Goal: Task Accomplishment & Management: Use online tool/utility

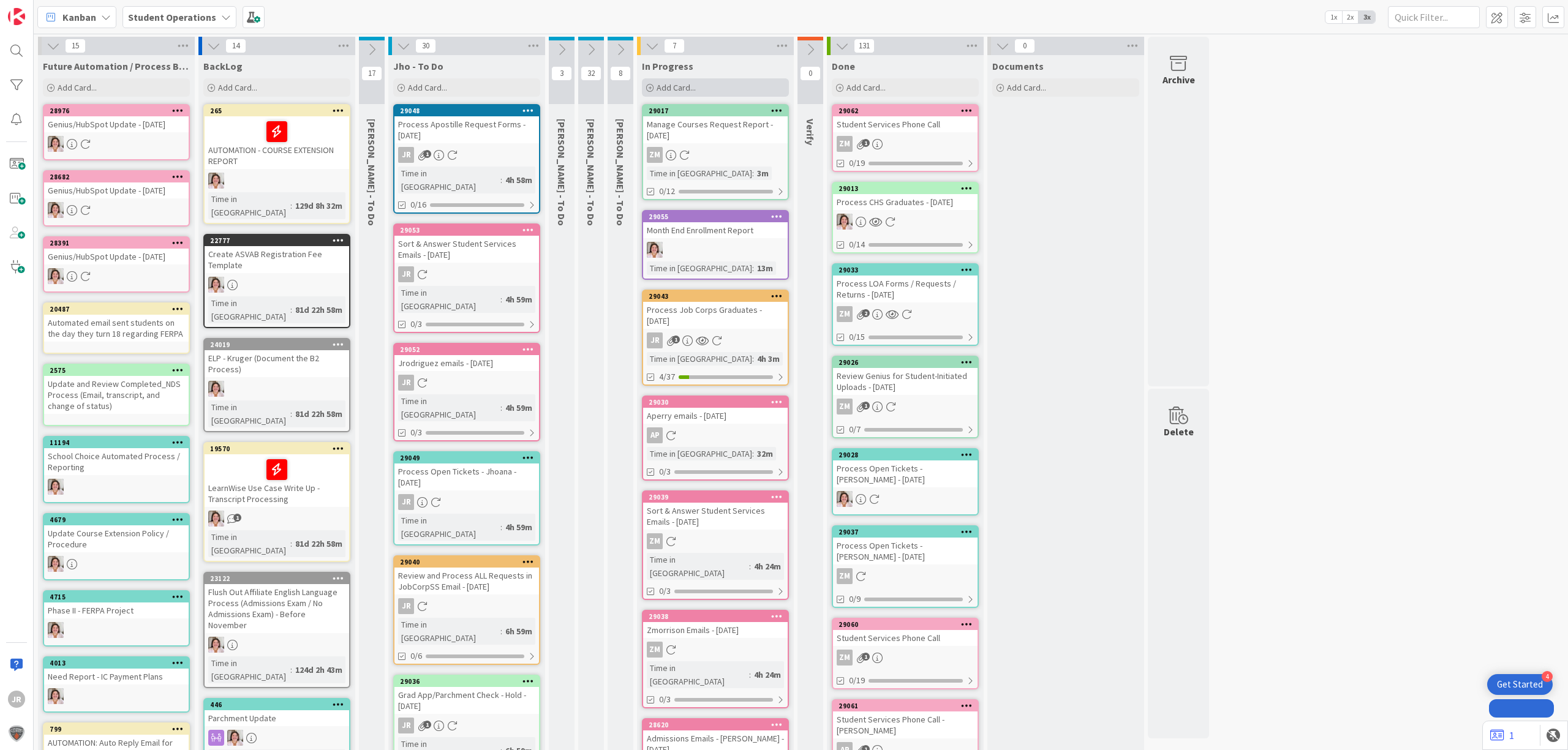
click at [709, 82] on div "Add Card..." at bounding box center [716, 87] width 147 height 18
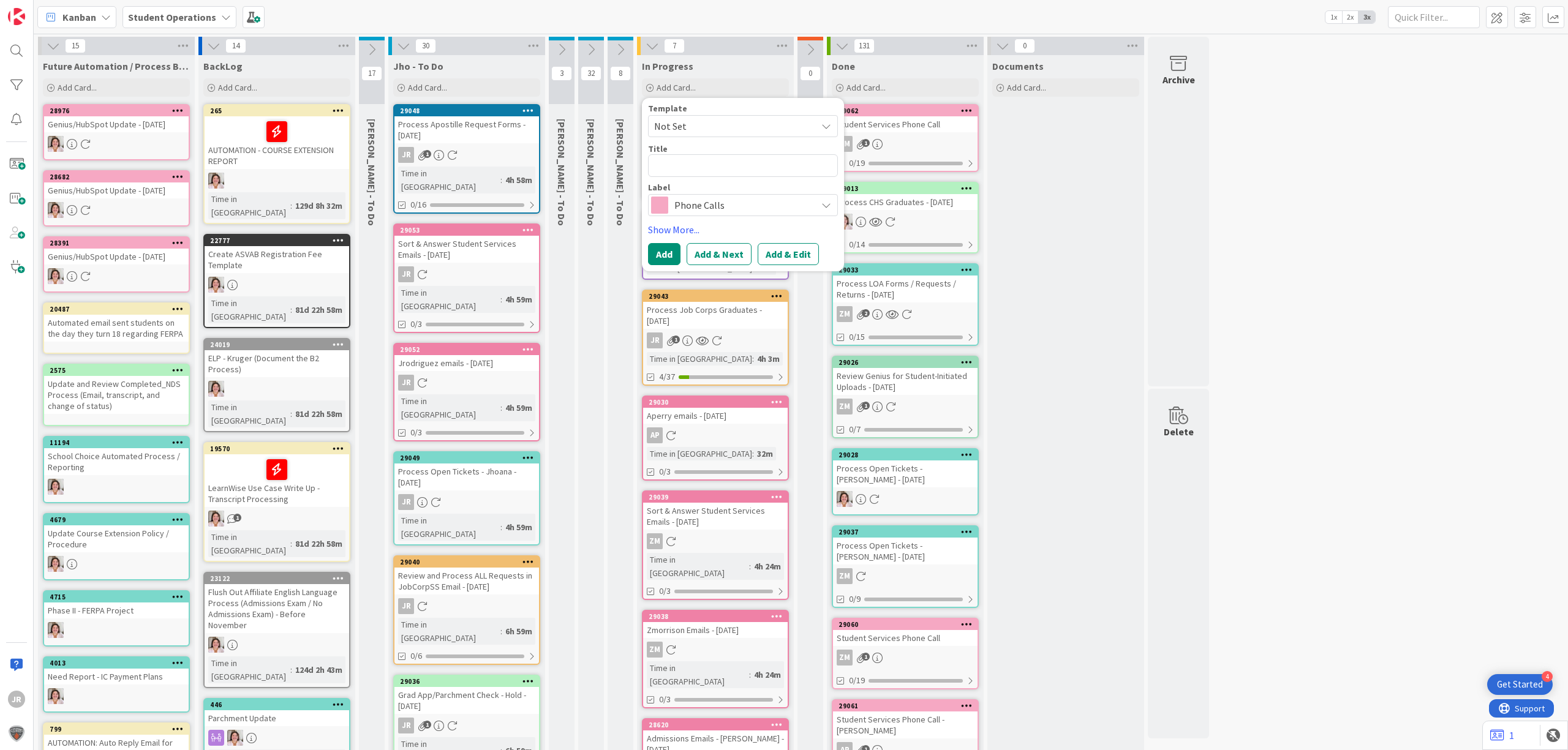
click at [721, 128] on span "Not Set" at bounding box center [730, 126] width 153 height 16
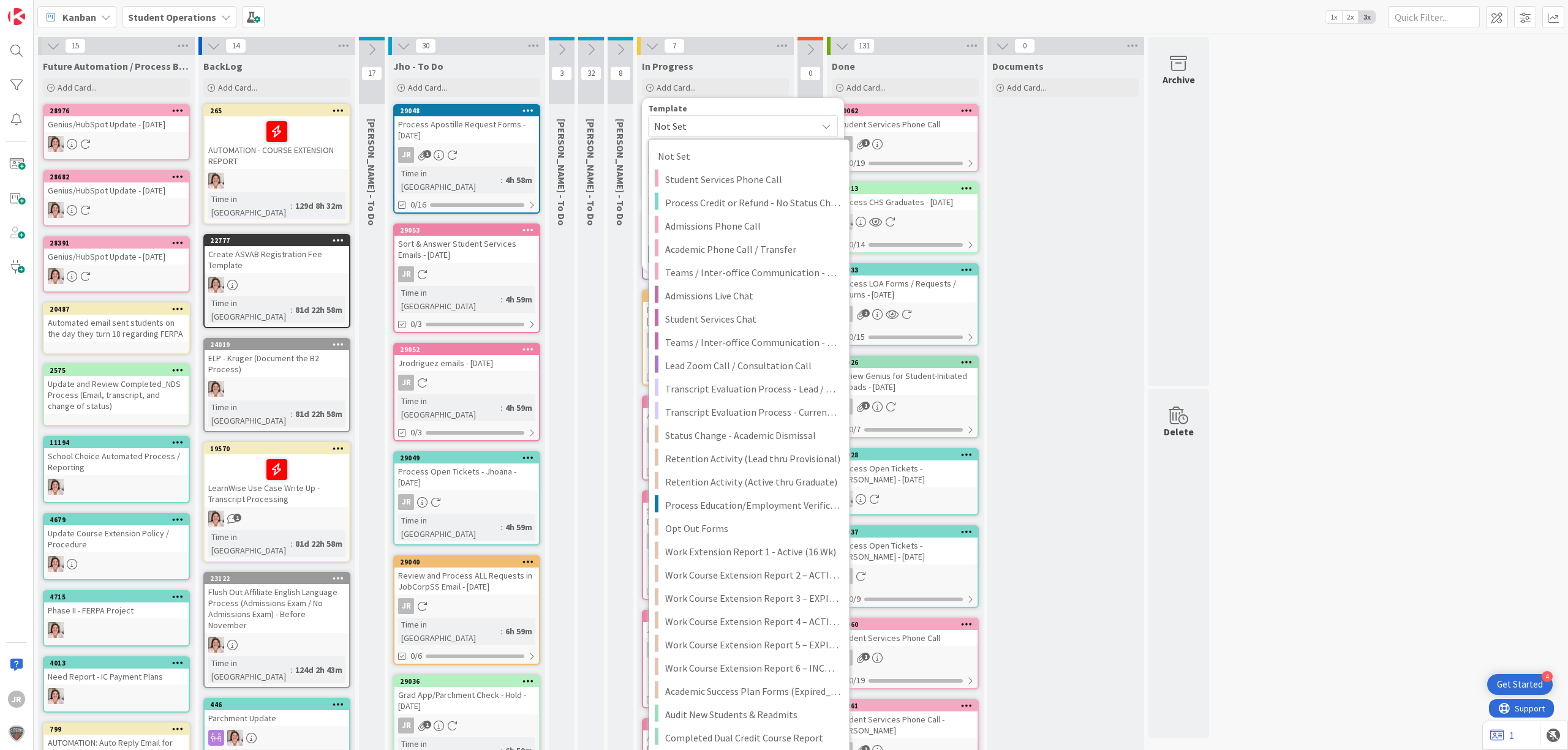
click at [614, 188] on div "[PERSON_NAME] - To Do" at bounding box center [623, 172] width 30 height 119
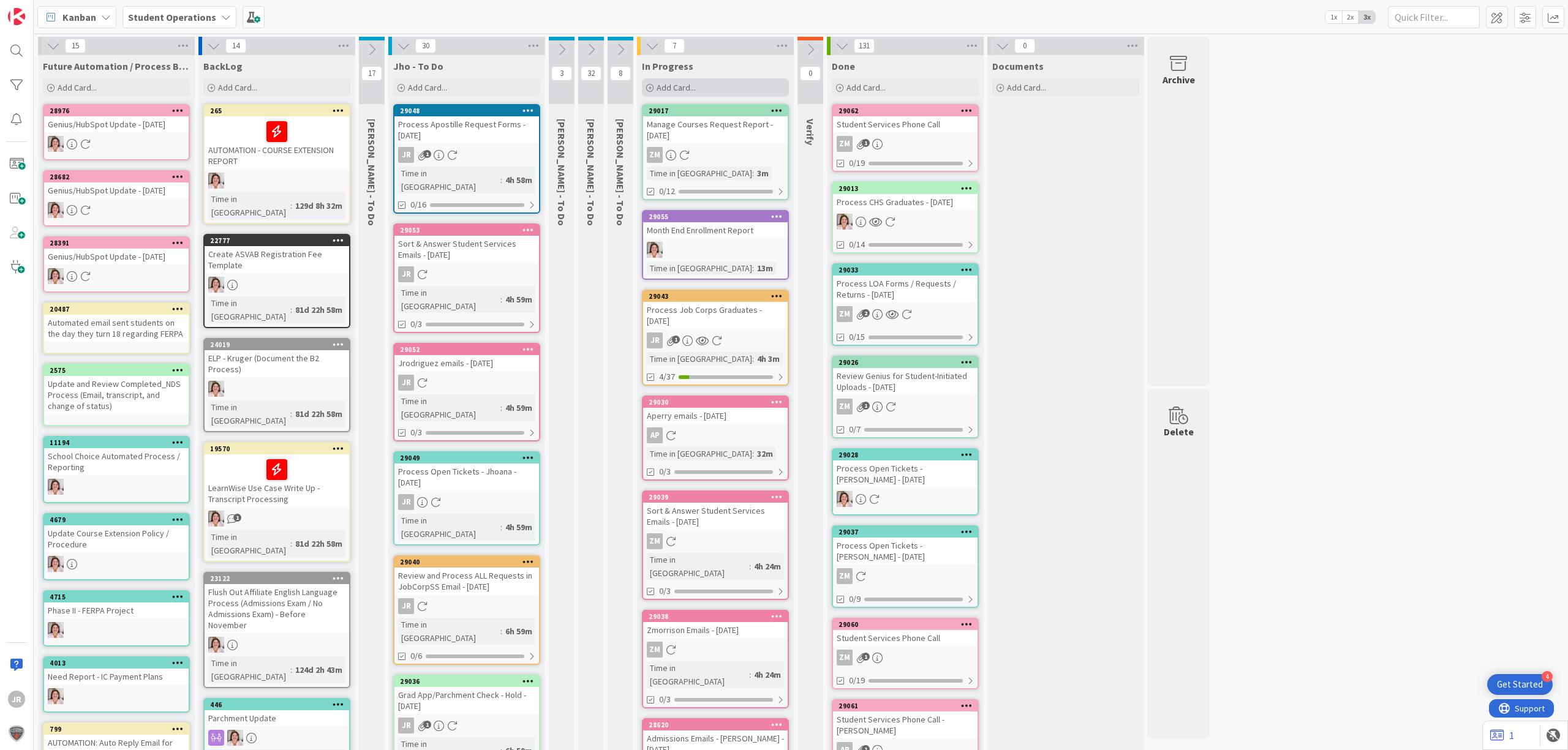
click at [718, 83] on div "Add Card..." at bounding box center [716, 87] width 147 height 18
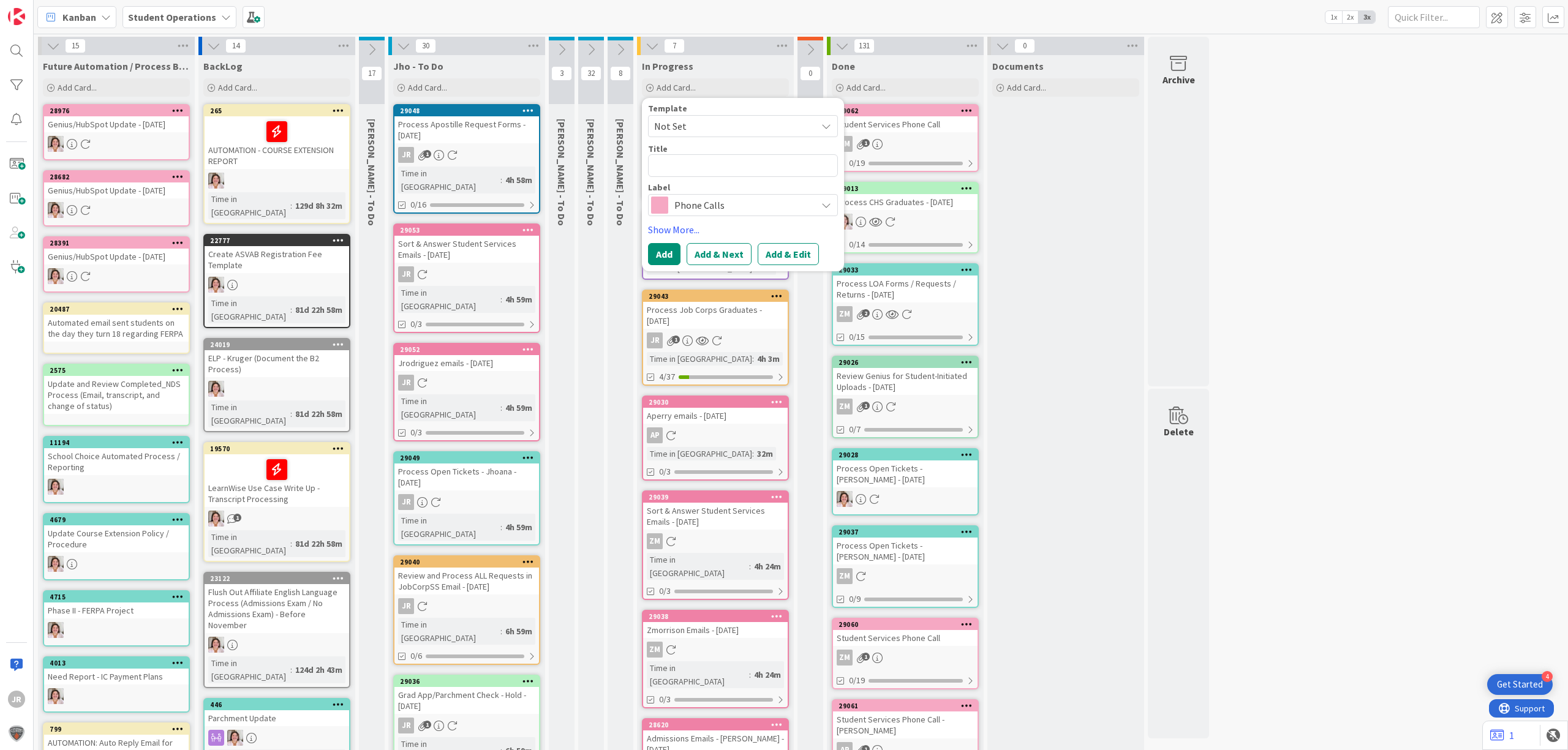
click at [741, 199] on span "Phone Calls" at bounding box center [742, 205] width 136 height 17
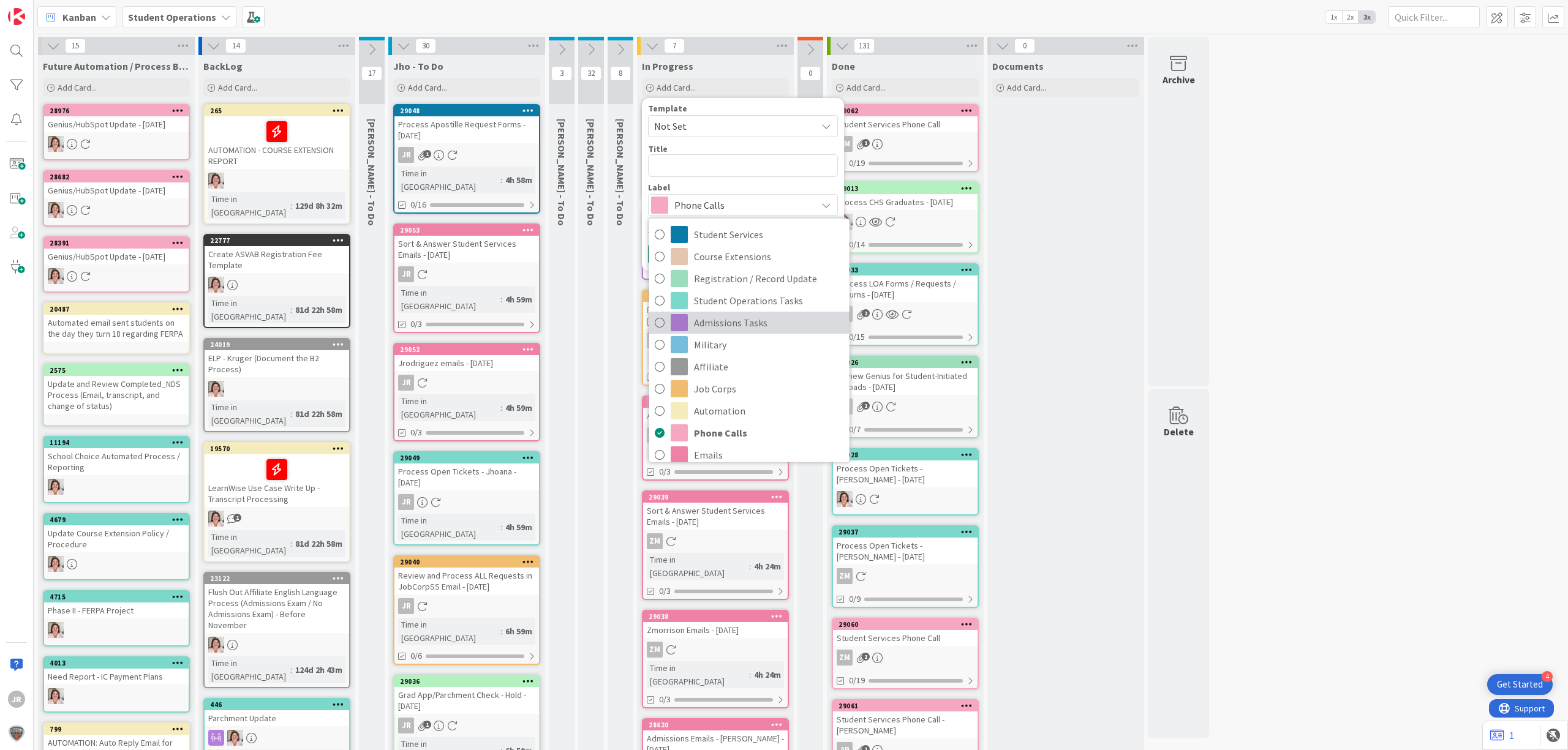
click at [752, 322] on span "Admissions Tasks" at bounding box center [768, 322] width 149 height 18
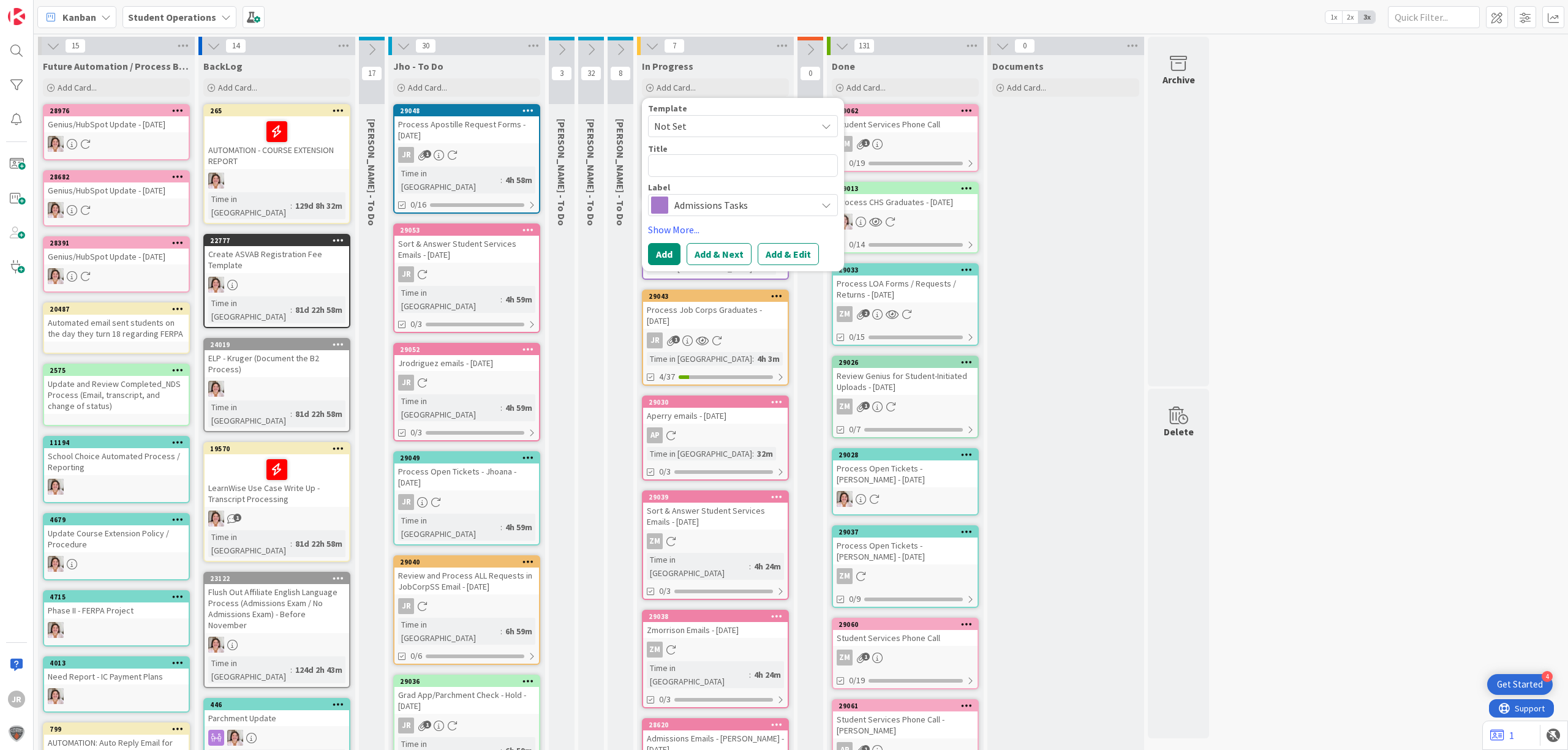
click at [778, 202] on span "Admissions Tasks" at bounding box center [742, 205] width 136 height 17
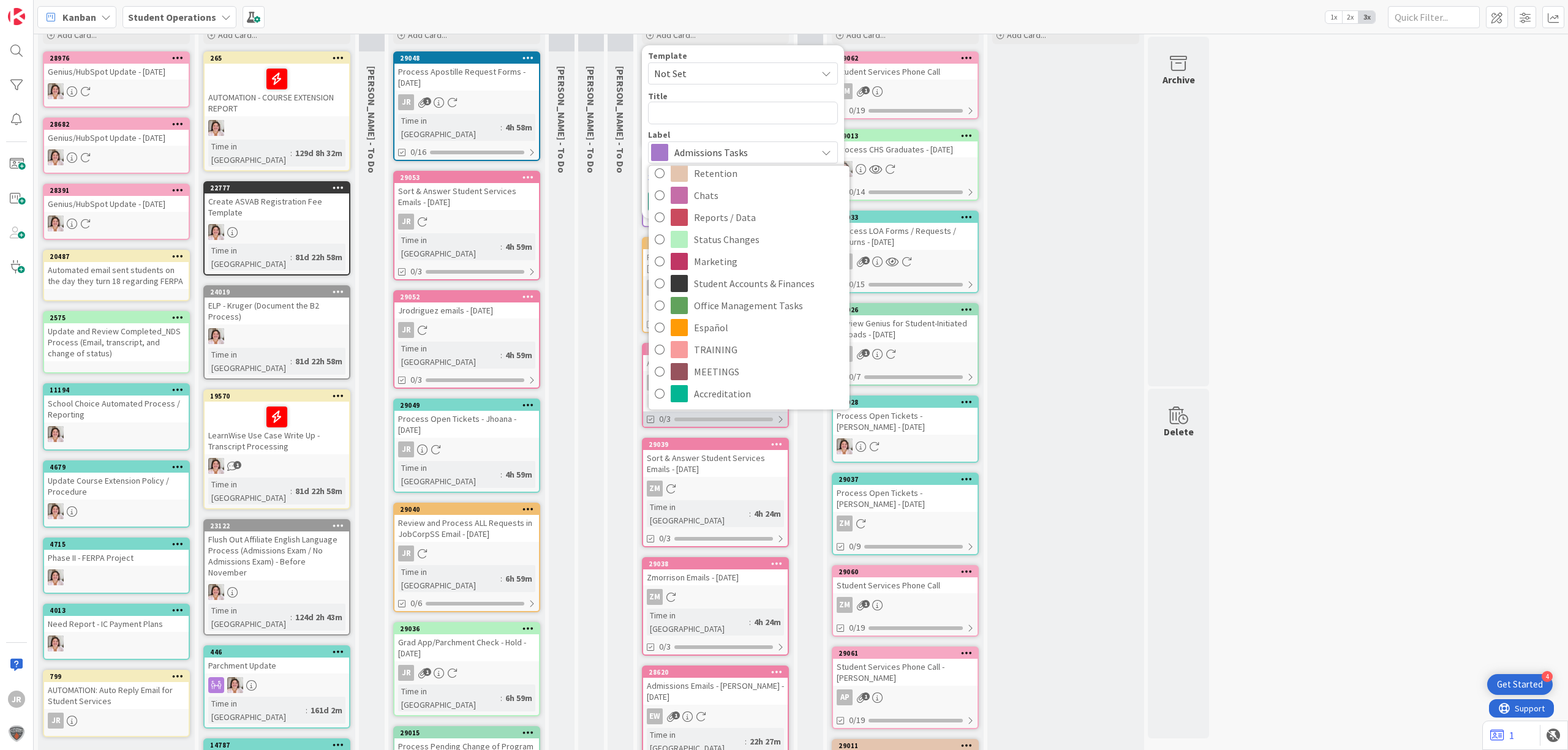
scroll to position [82, 0]
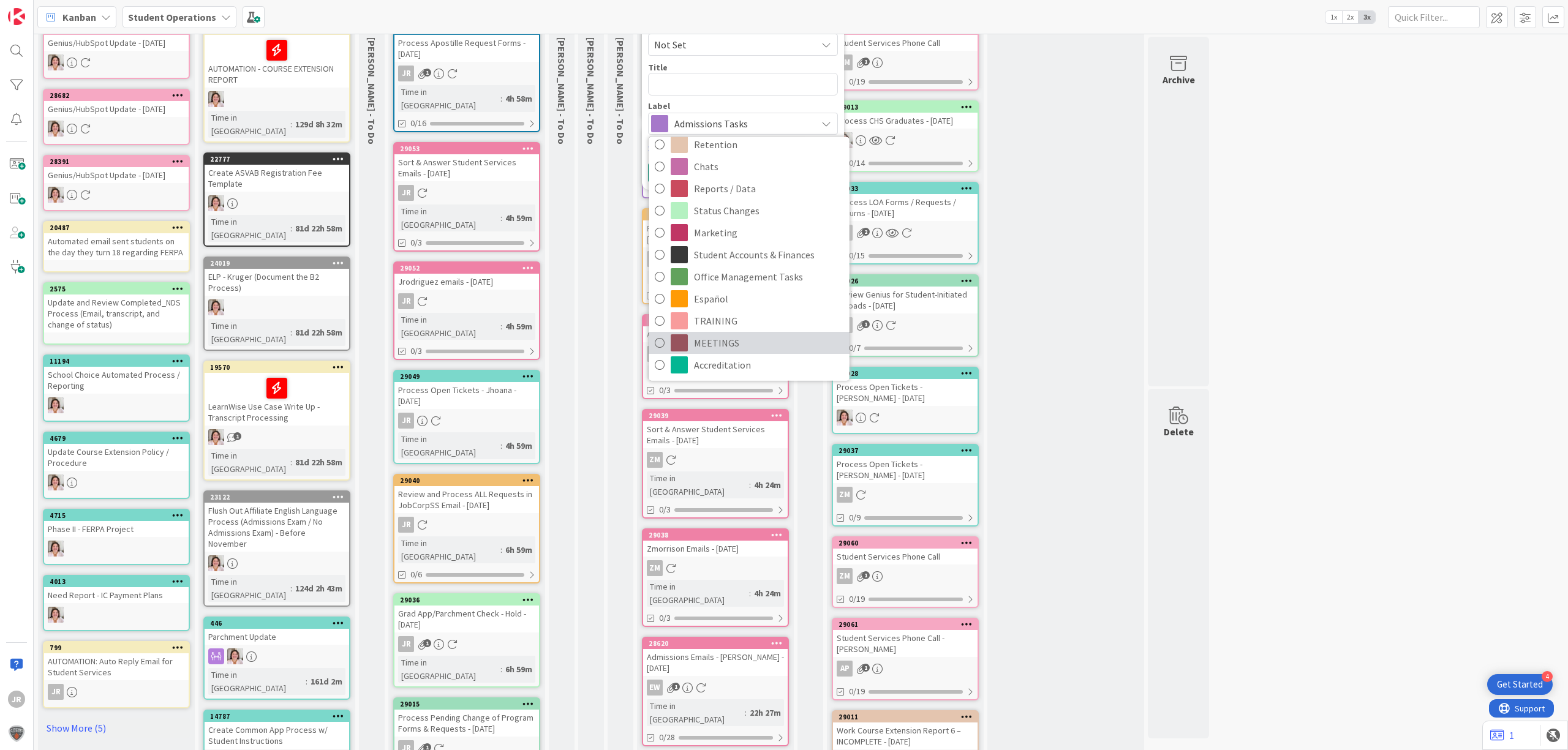
click at [747, 340] on span "MEETINGS" at bounding box center [768, 343] width 149 height 18
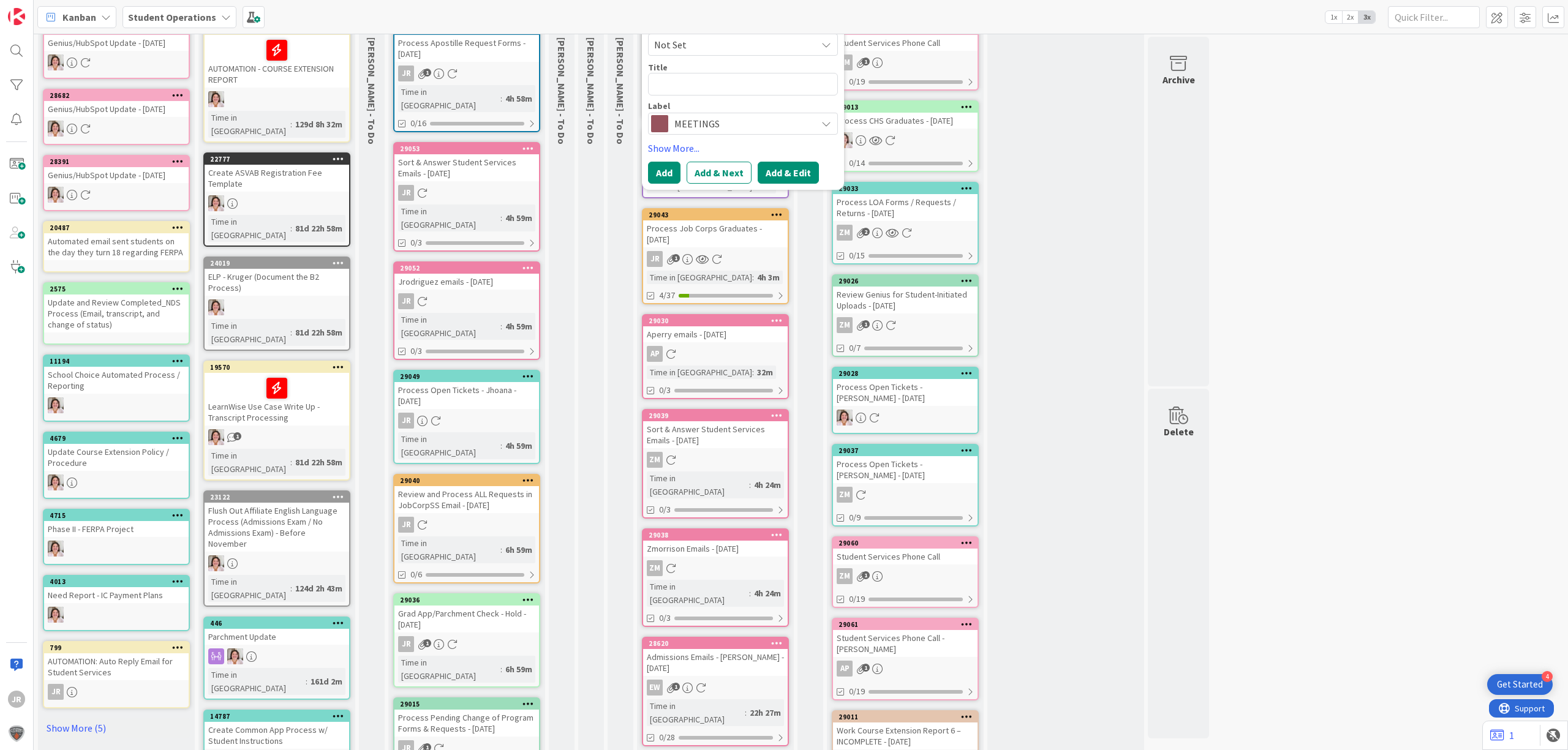
click at [799, 172] on button "Add & Edit" at bounding box center [788, 172] width 61 height 22
click at [782, 101] on div "Title is required." at bounding box center [742, 102] width 190 height 11
click at [779, 88] on textarea at bounding box center [742, 84] width 190 height 23
type textarea "x"
type textarea "I"
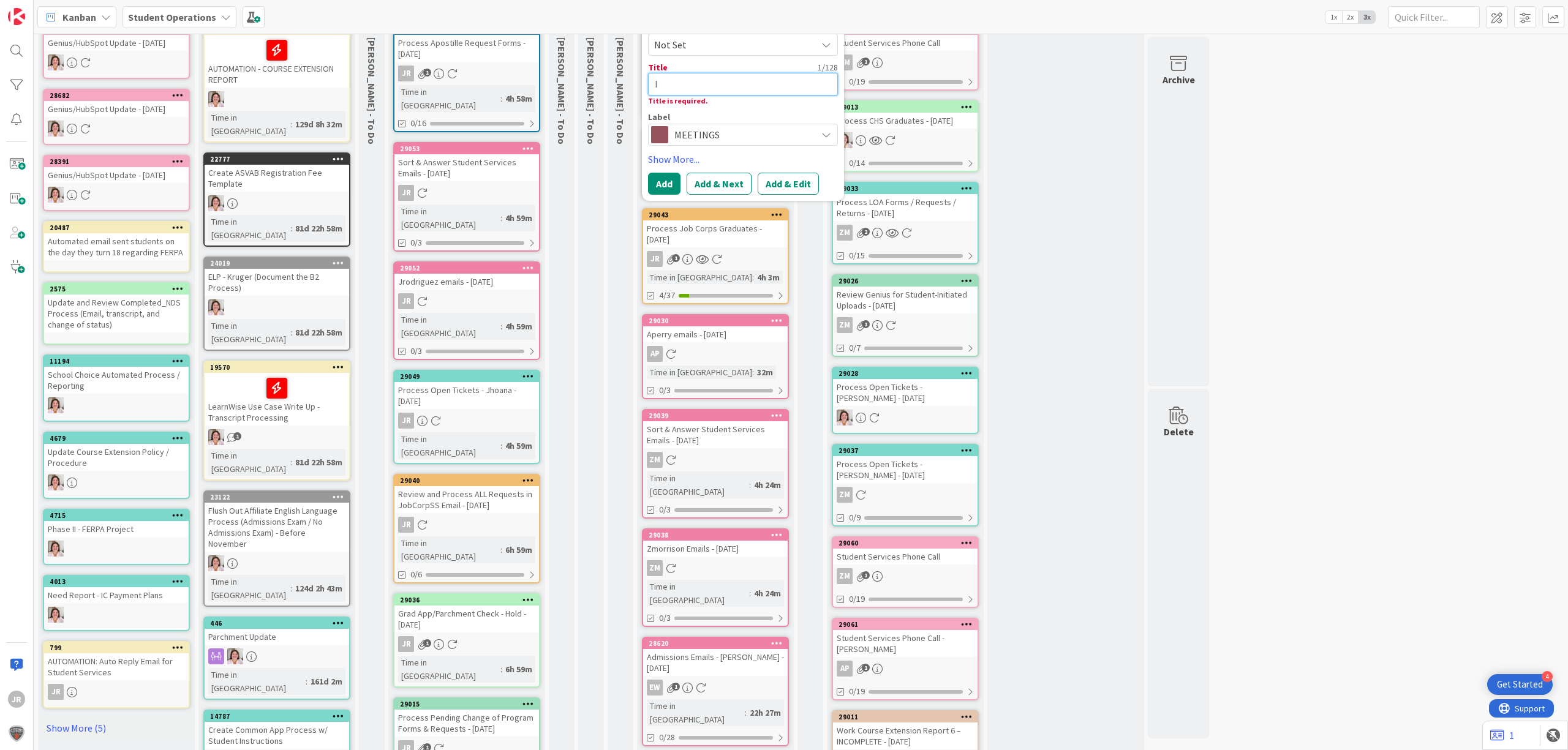
type textarea "x"
type textarea "In"
type textarea "x"
type textarea "In"
type textarea "x"
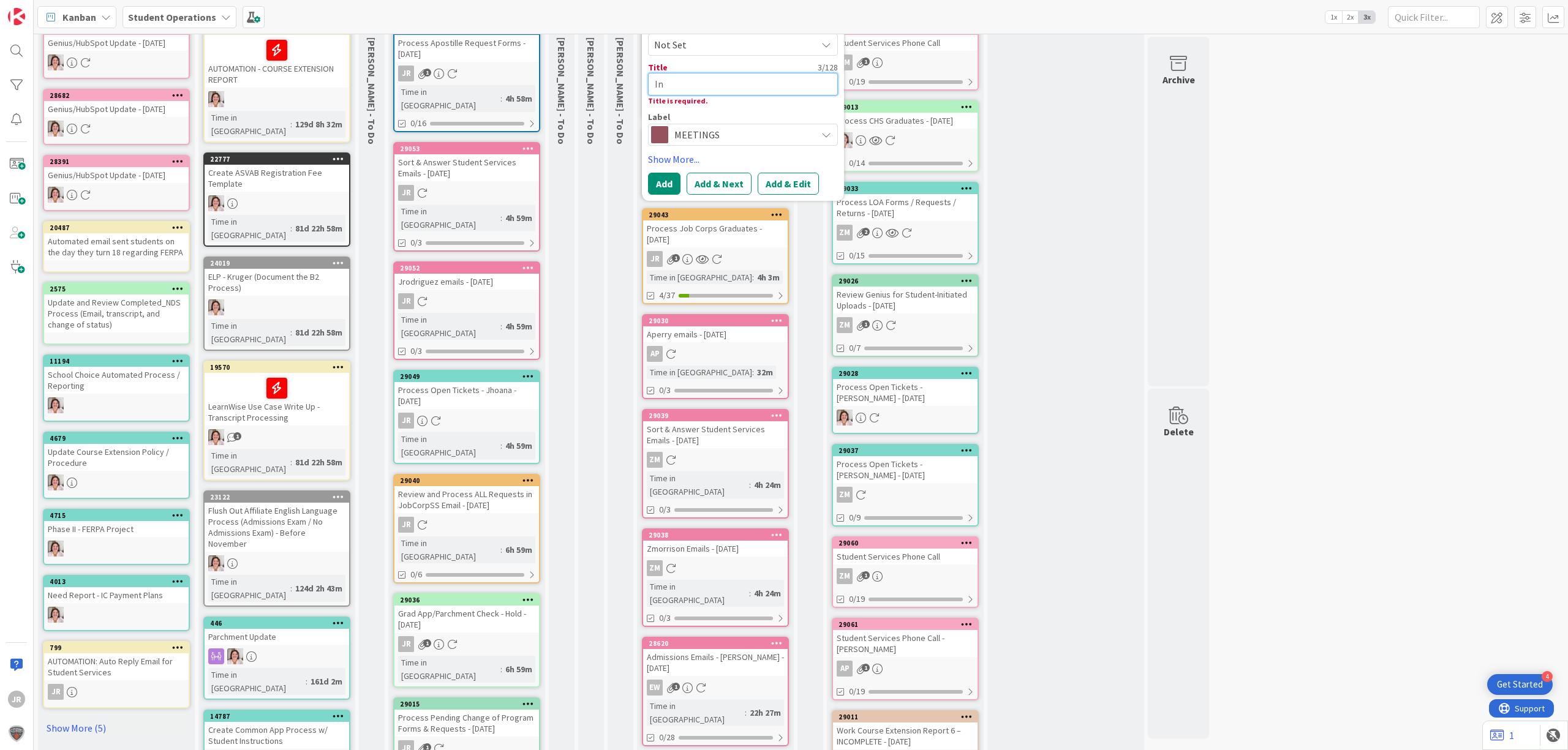
type textarea "In"
type textarea "x"
type textarea "In-"
type textarea "x"
type textarea "In-P"
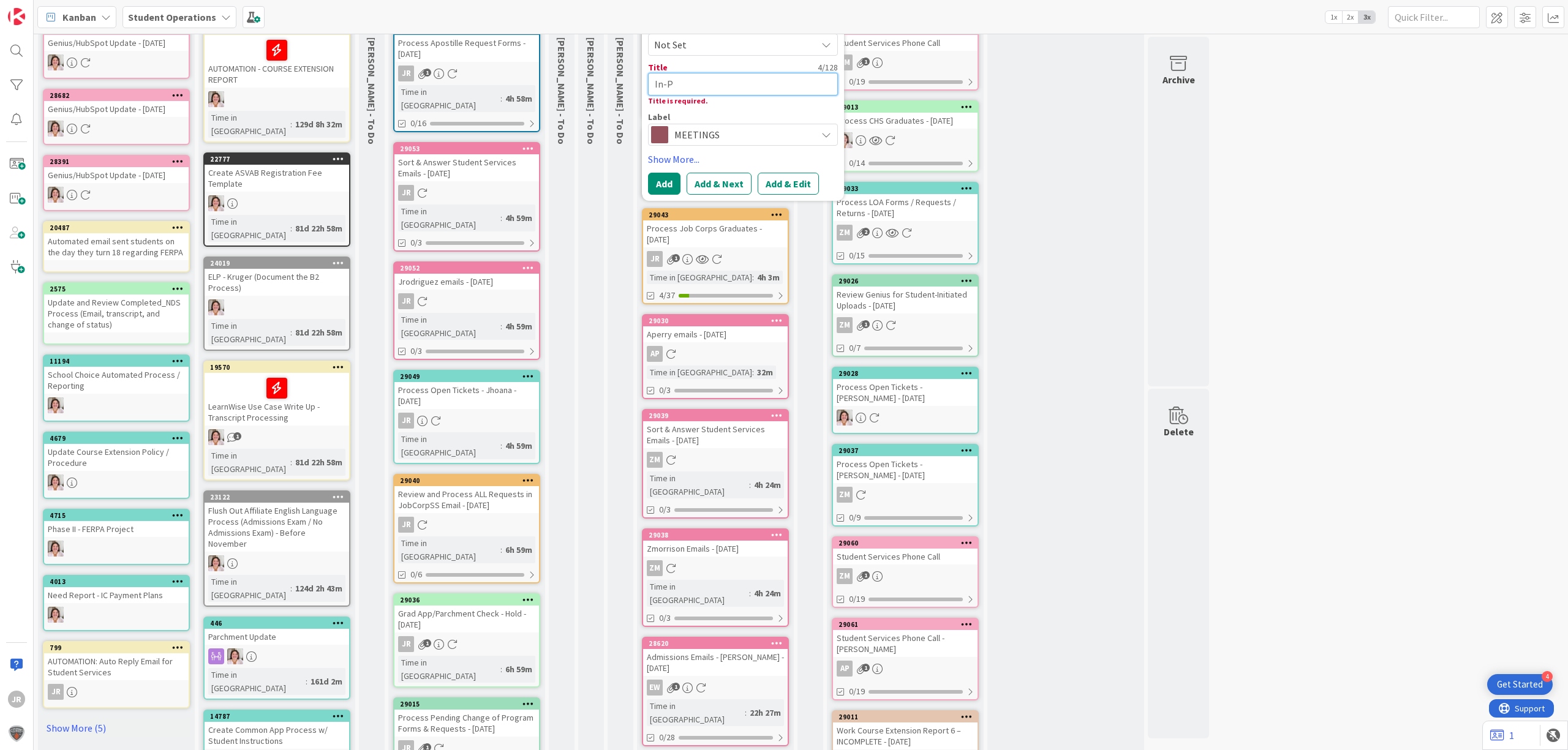
type textarea "x"
type textarea "In-Pe"
type textarea "x"
type textarea "In-Per"
type textarea "x"
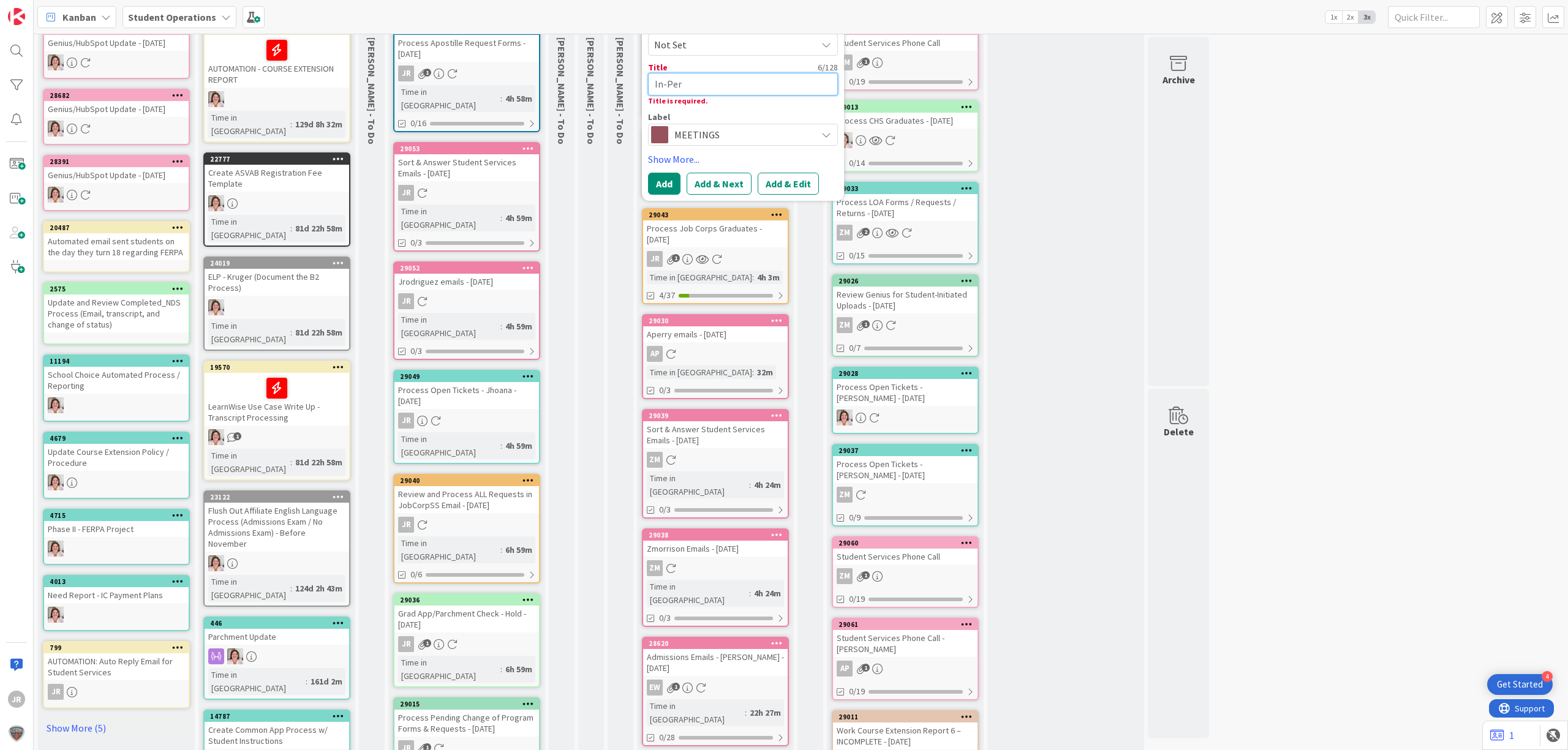
type textarea "In-Pers"
type textarea "x"
type textarea "In-Perso"
type textarea "x"
type textarea "In-Person"
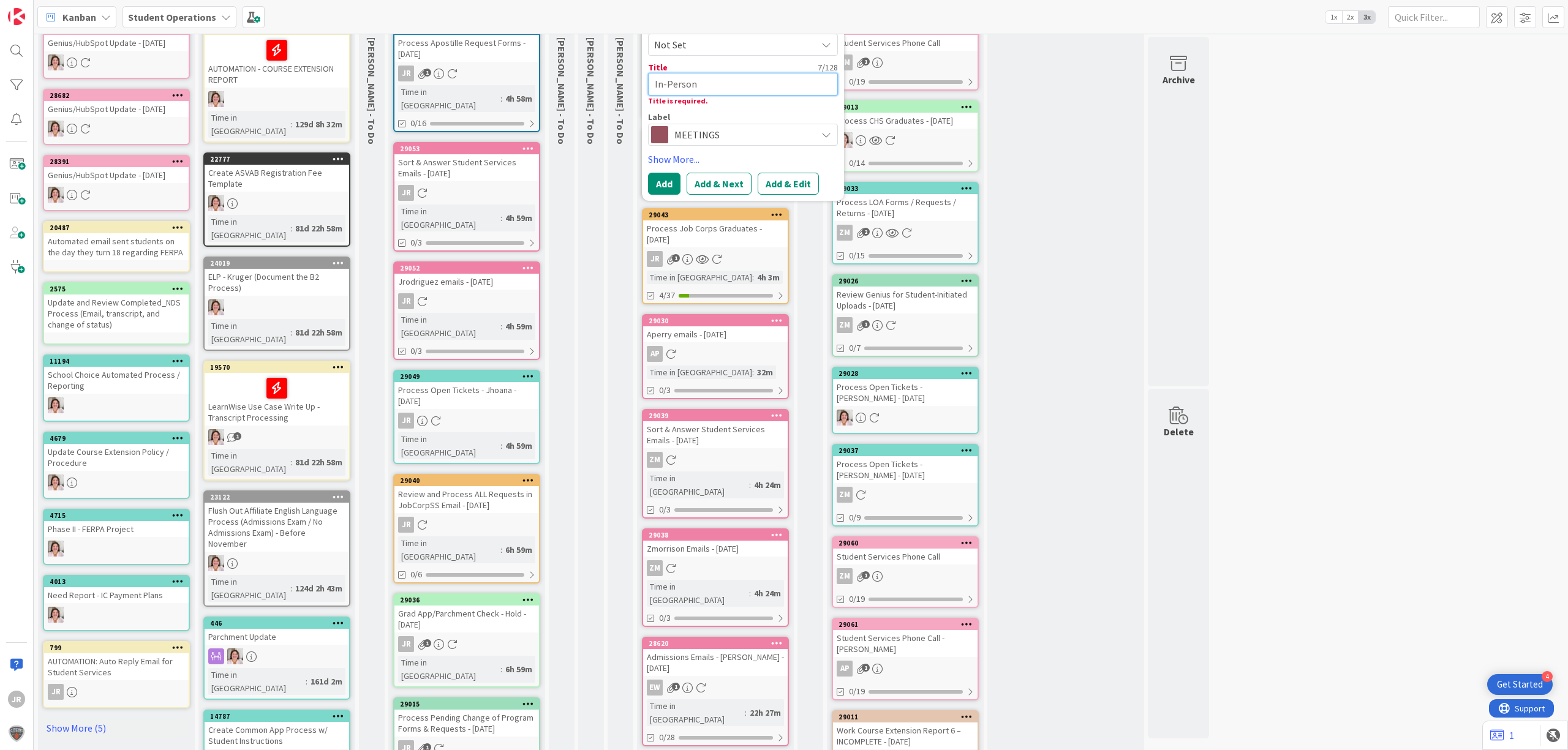
type textarea "x"
type textarea "In-Person"
type textarea "x"
type textarea "In-Person M"
type textarea "x"
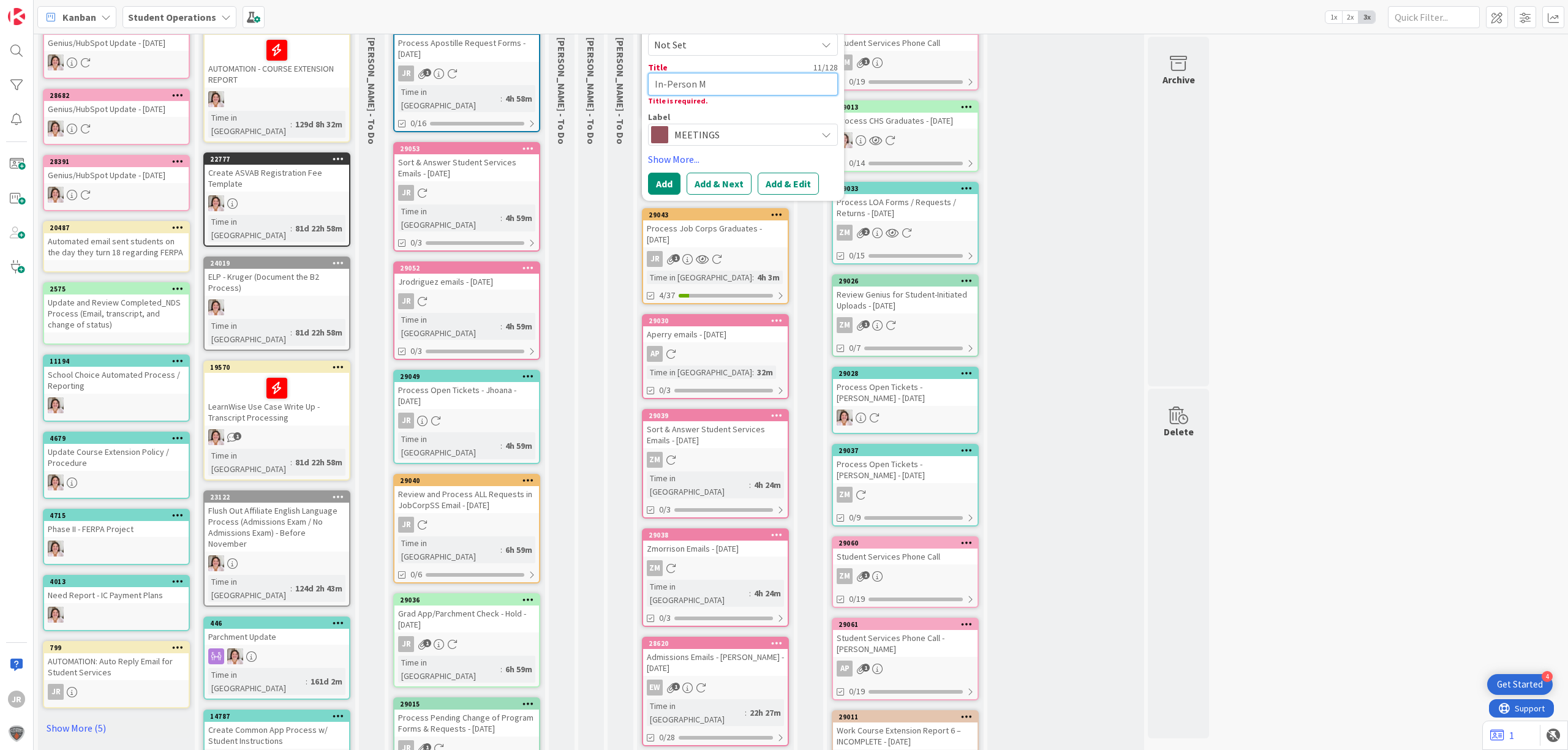
type textarea "In-Person Me"
type textarea "x"
type textarea "In-Person [PERSON_NAME]"
type textarea "x"
type textarea "In-Person Meet"
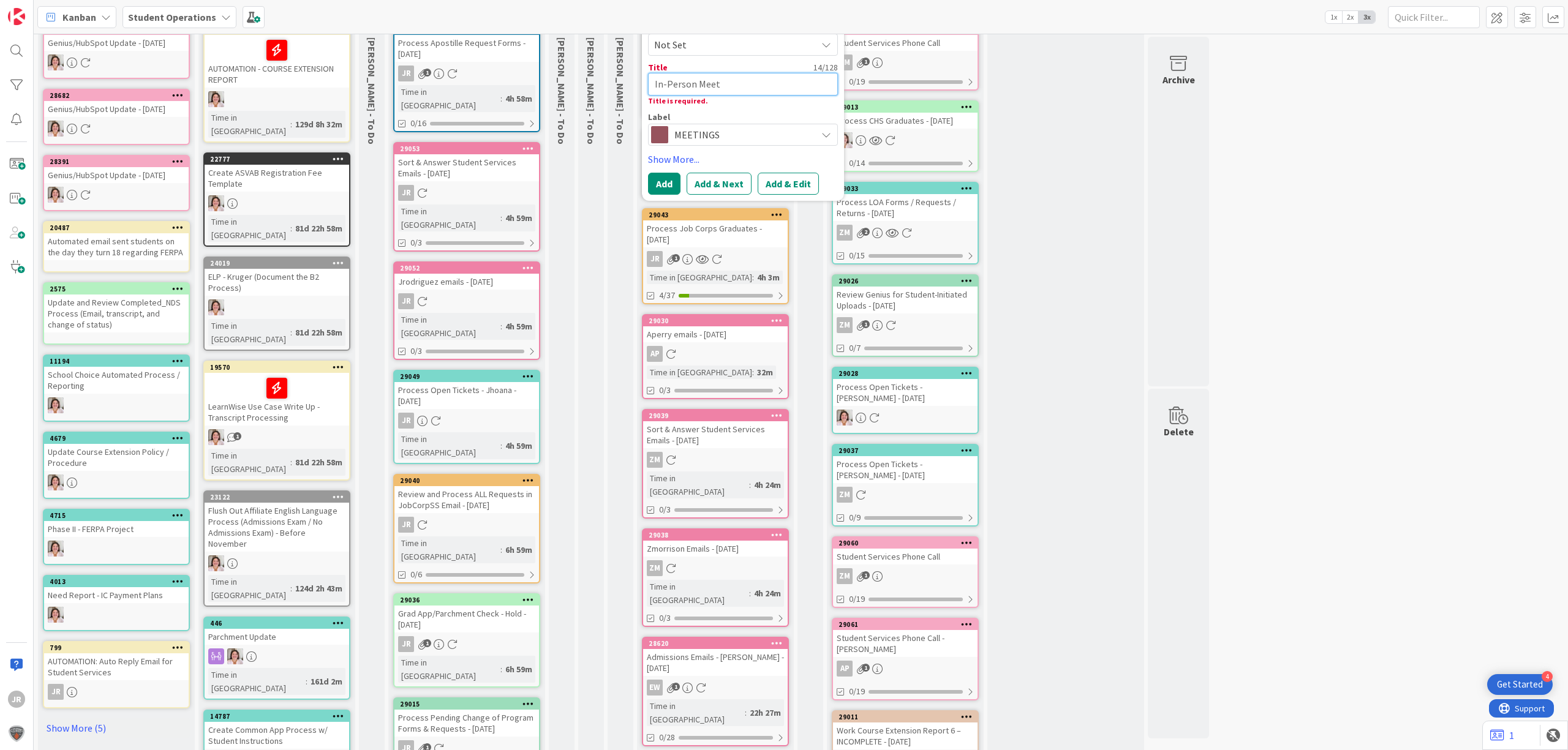
type textarea "x"
type textarea "In-Person Meeti"
type textarea "x"
type textarea "In-Person Meetin"
type textarea "x"
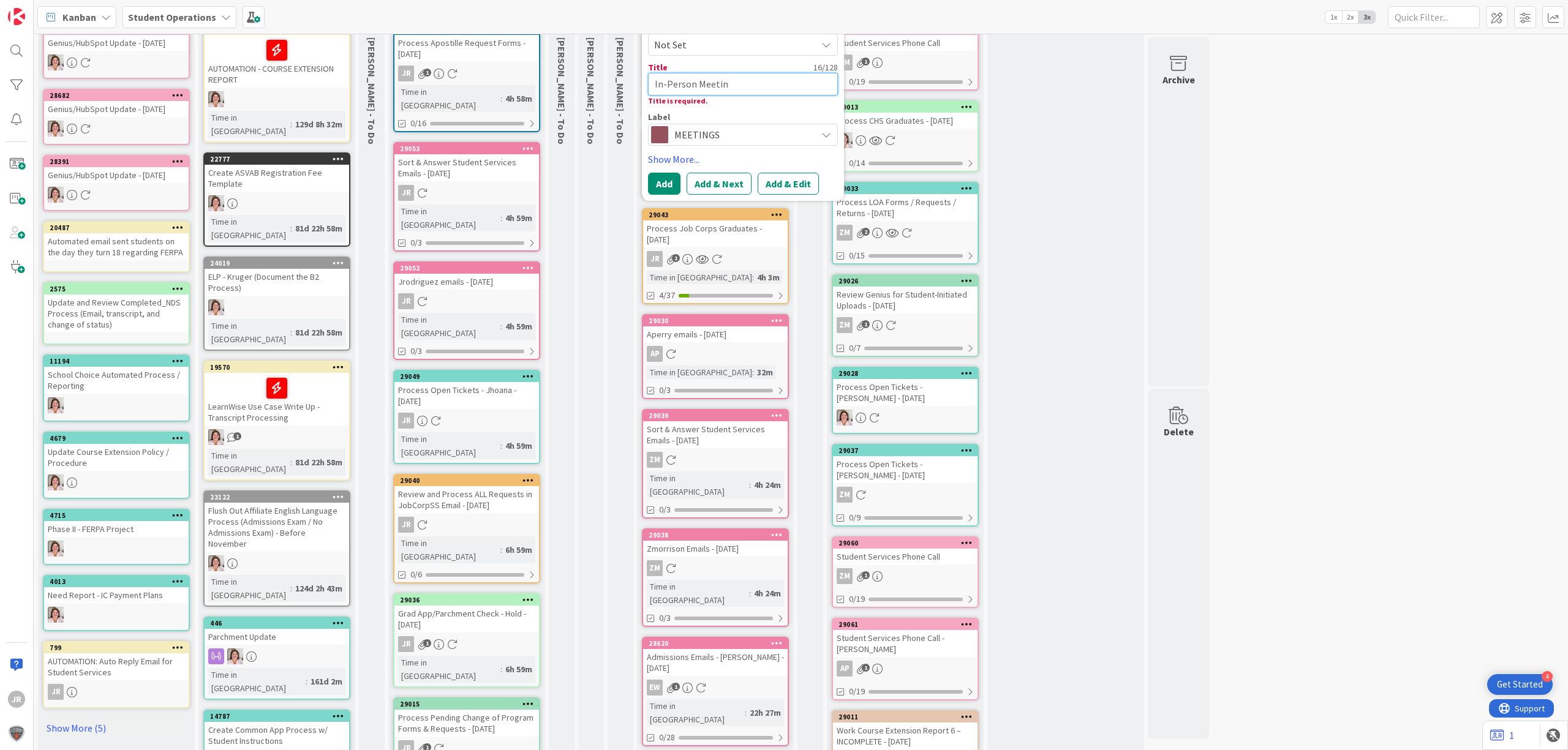
type textarea "In-Person Meeting"
type textarea "x"
type textarea "In-Person Meeting"
type textarea "x"
type textarea "In-Person Meeting -"
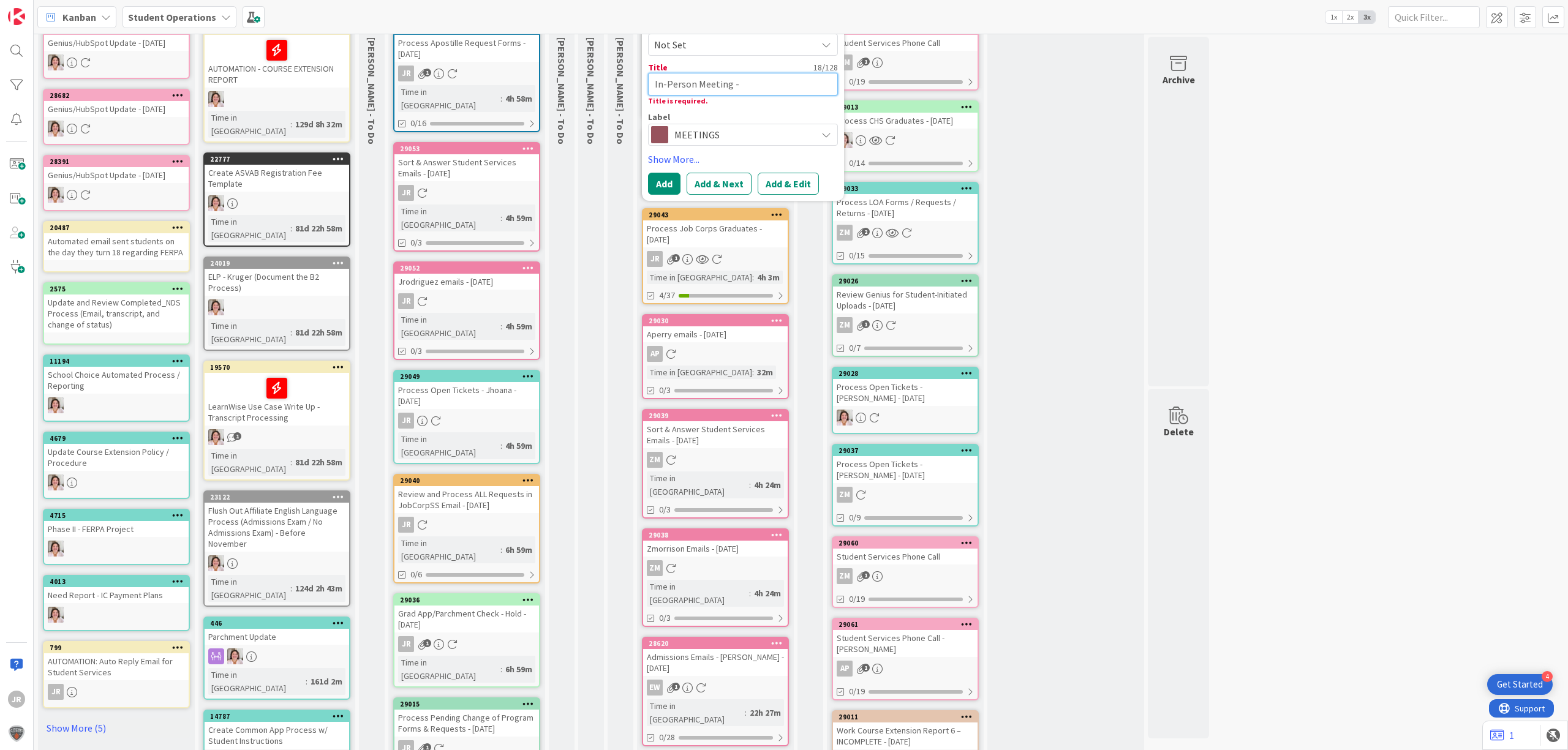
type textarea "x"
type textarea "In-Person Meeting -"
type textarea "x"
type textarea "In-Person Meeting - W"
type textarea "x"
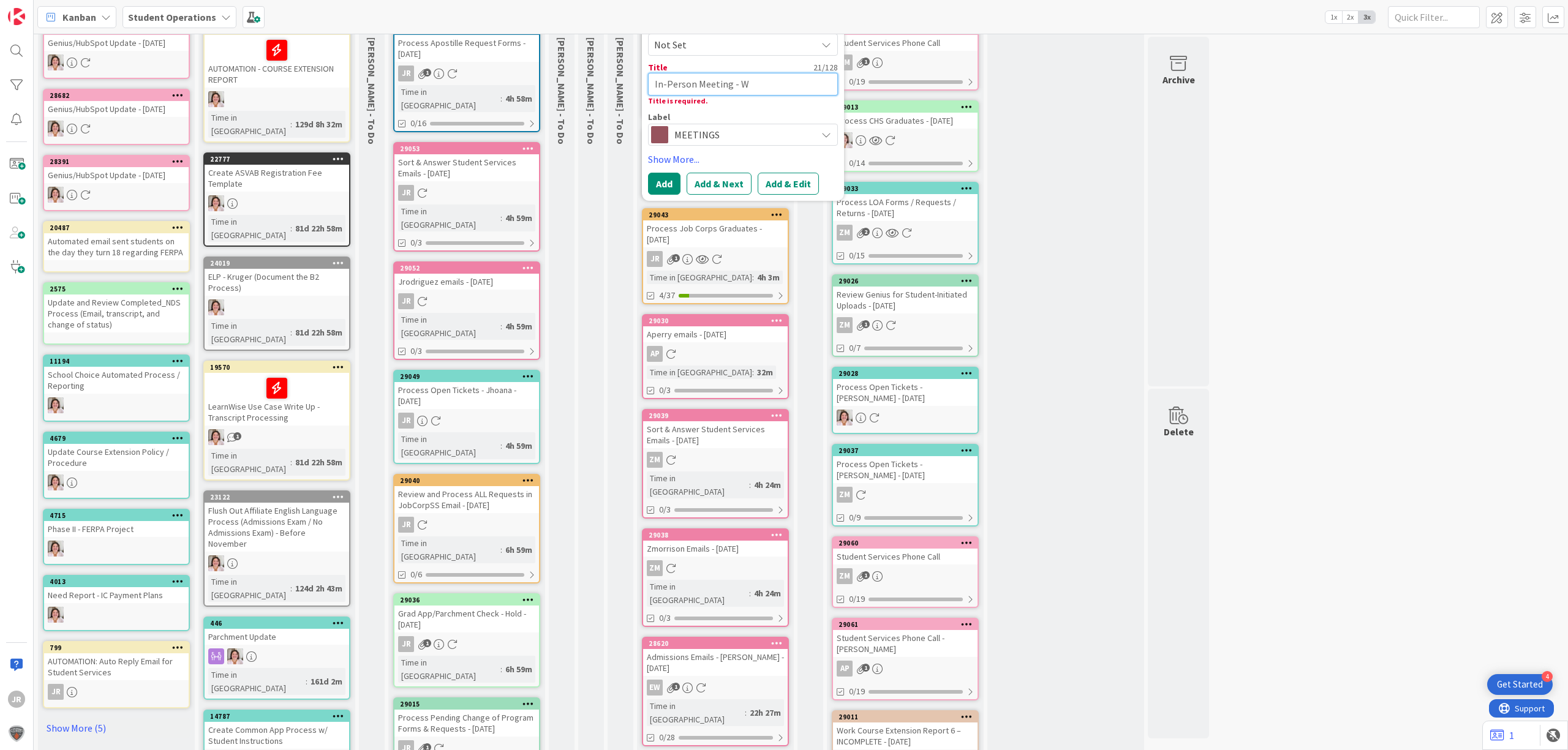
type textarea "In-Person Meeting - Wa"
type textarea "x"
type textarea "In-Person Meeting - Wal"
type textarea "x"
type textarea "In-Person Meeting - Walk"
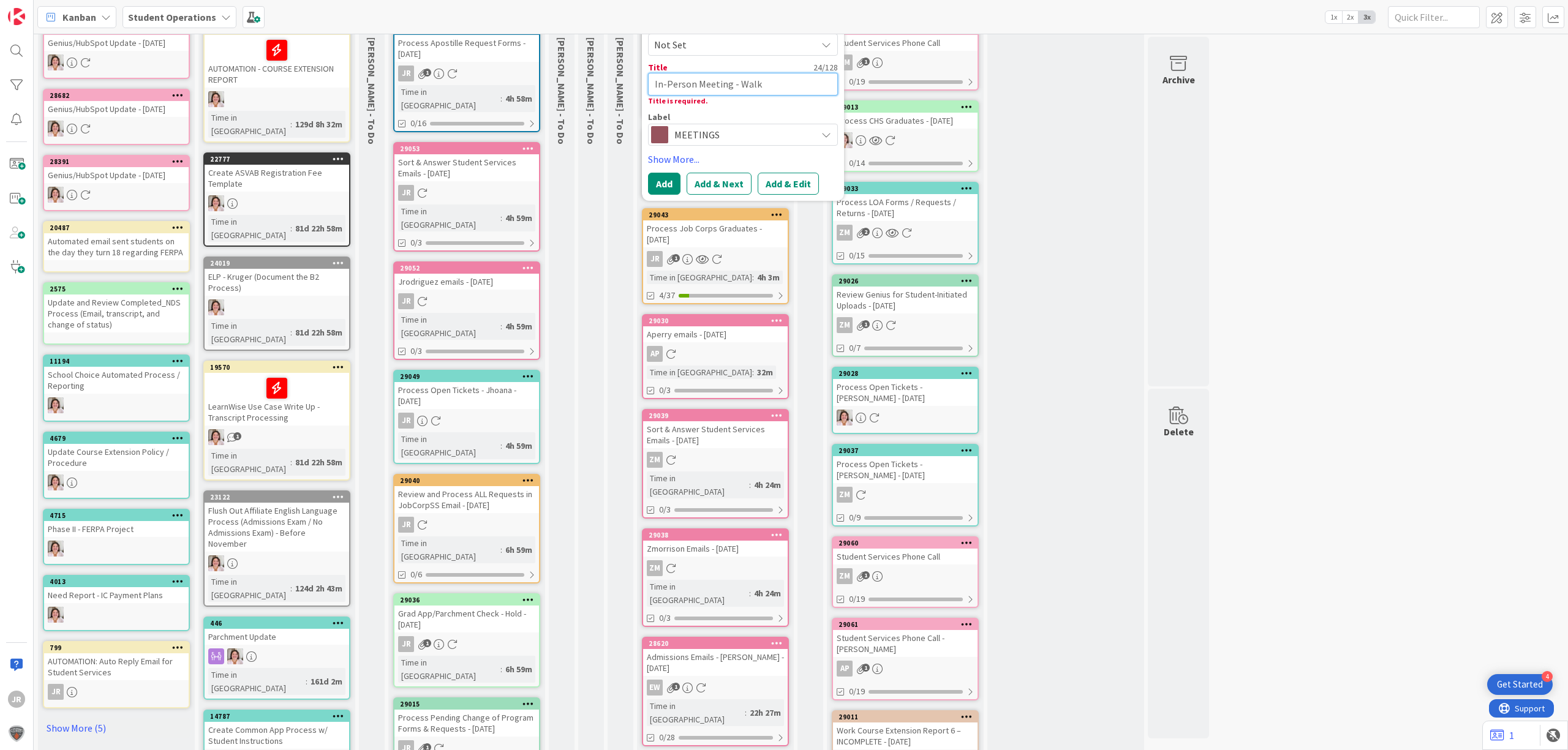
type textarea "x"
type textarea "In-Person Meeting - Walk-"
type textarea "x"
type textarea "In-Person Meeting - Walk-i"
type textarea "x"
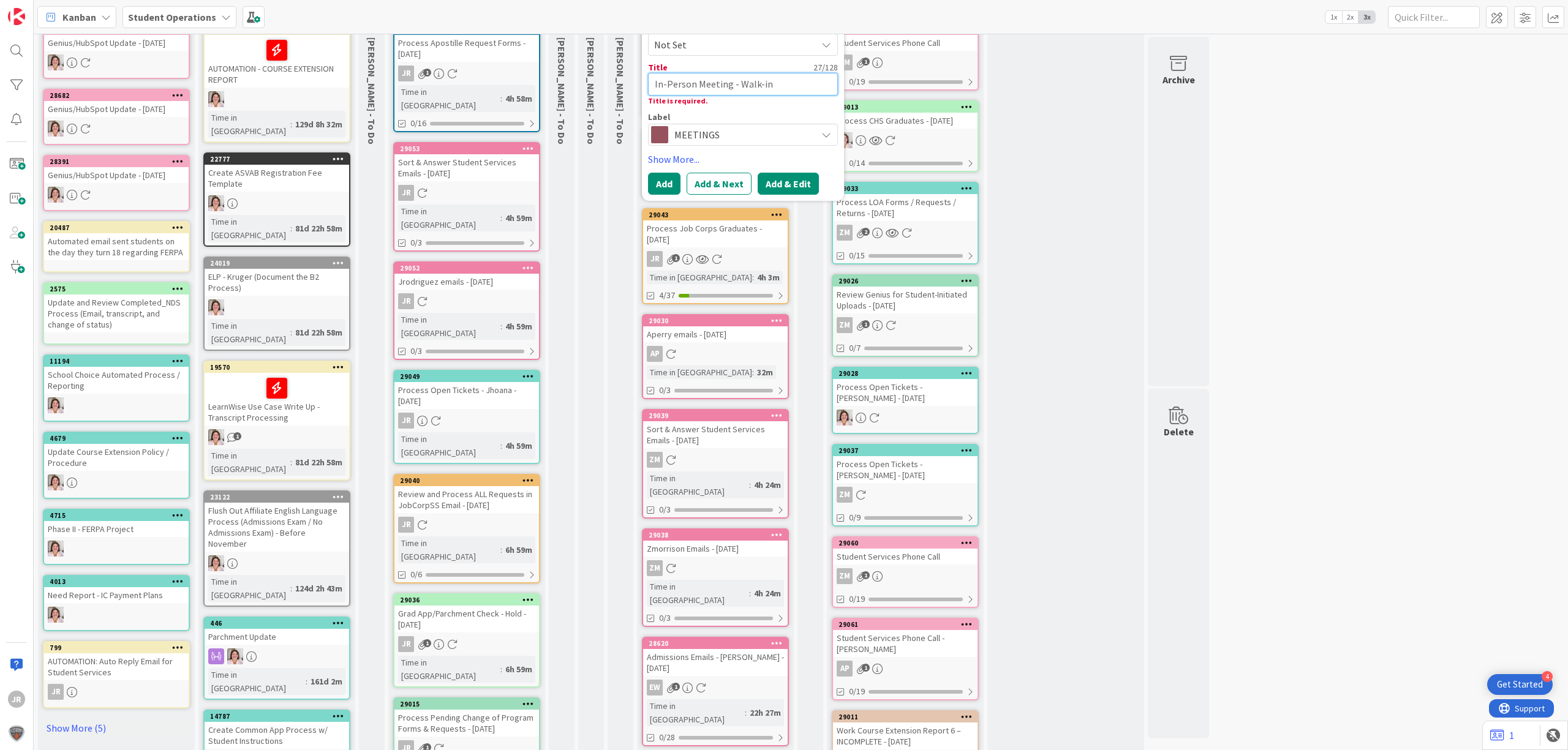
type textarea "In-Person Meeting - Walk-in"
click at [794, 182] on button "Add & Edit" at bounding box center [788, 183] width 61 height 22
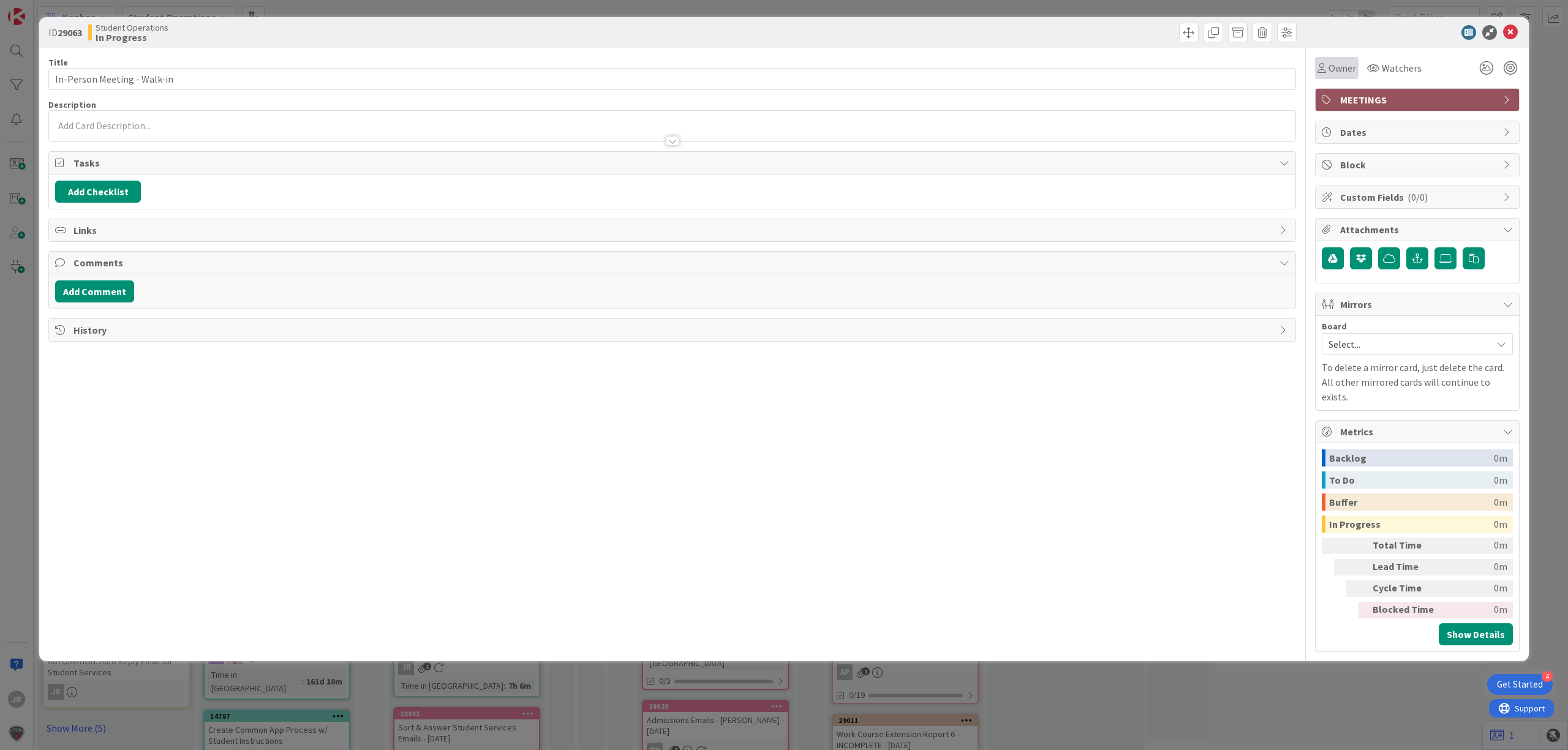
click at [1340, 73] on span "Owner" at bounding box center [1342, 68] width 27 height 15
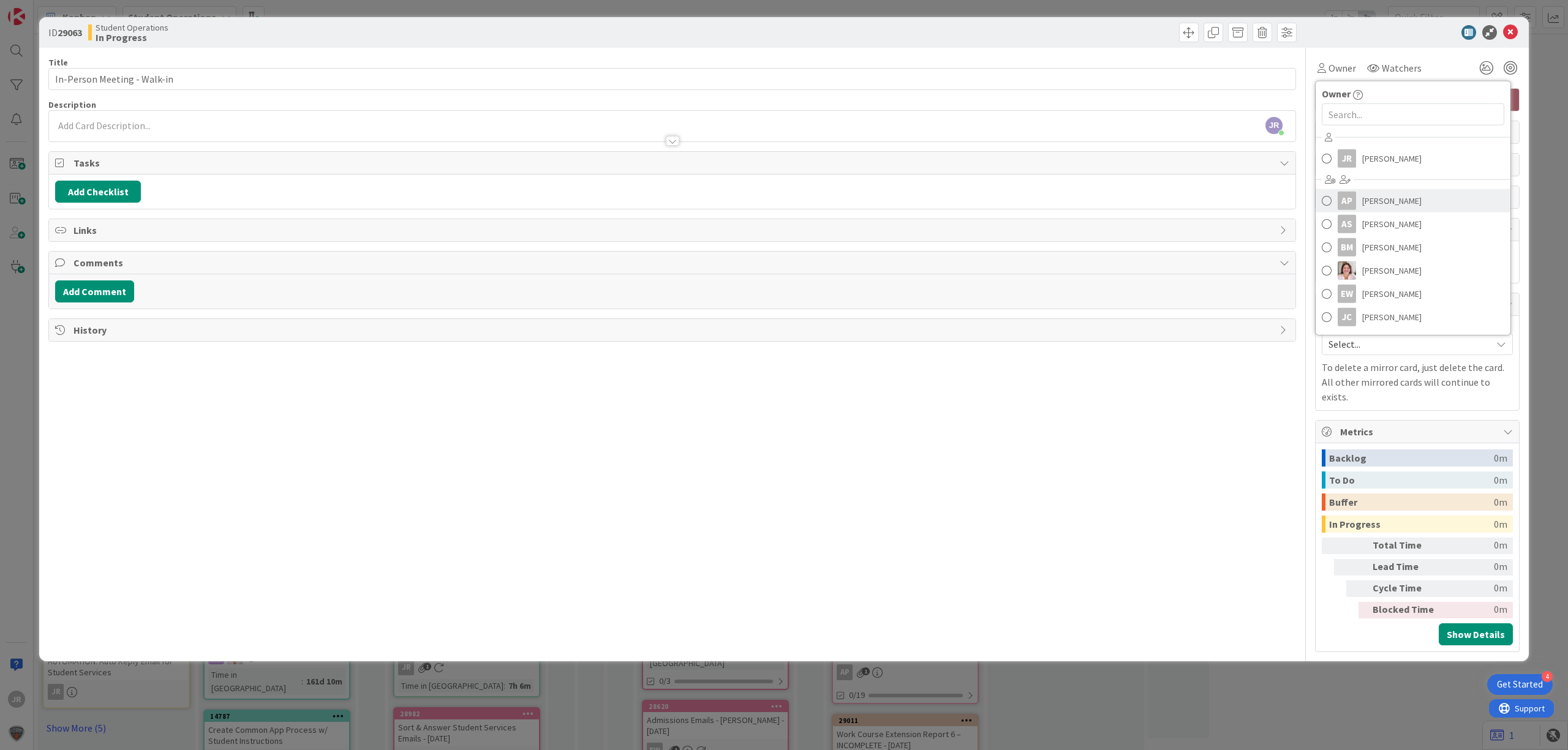
click at [1373, 194] on span "[PERSON_NAME]" at bounding box center [1392, 201] width 59 height 18
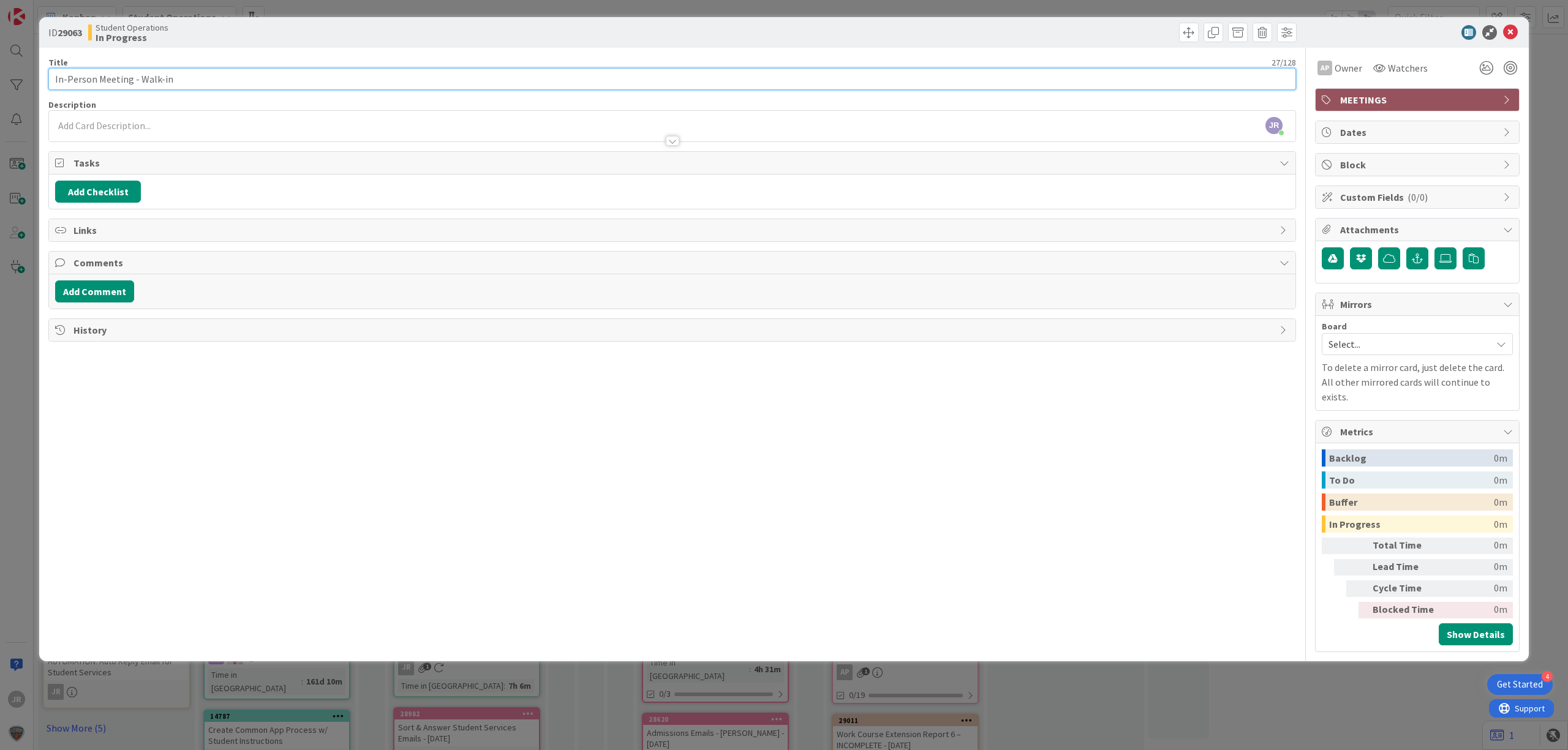
click at [98, 83] on input "In-Person Meeting - Walk-in" at bounding box center [673, 78] width 1248 height 22
type input "In-Person Admissions Meeting - Walk-in"
click at [329, 10] on div "ID 29063 Student Operations In Progress Title 38 / 128 In-Person Admissions Mee…" at bounding box center [784, 375] width 1568 height 750
